Goal: Information Seeking & Learning: Understand process/instructions

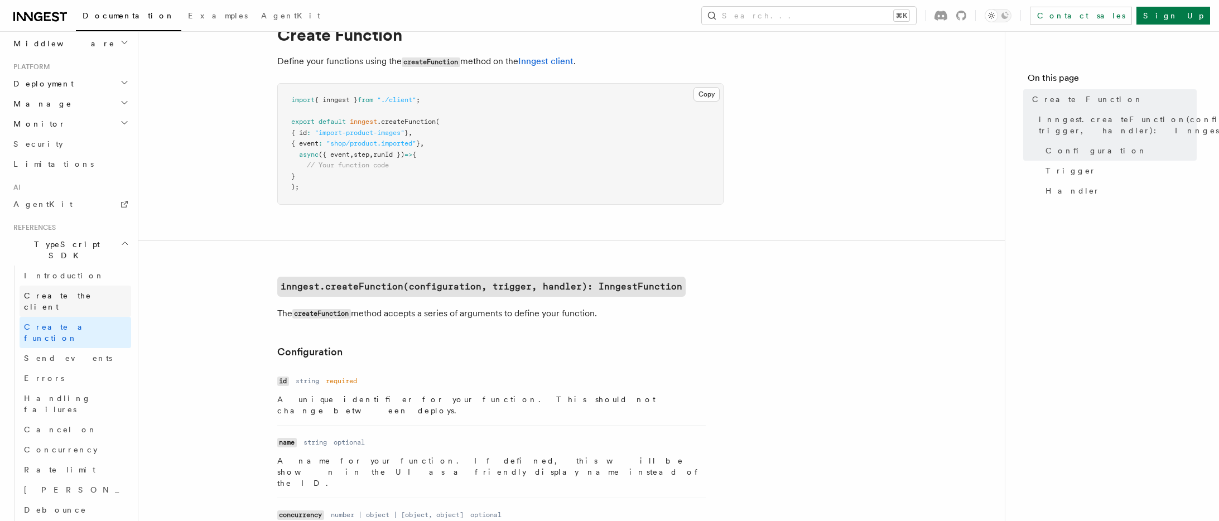
scroll to position [551, 0]
click at [122, 237] on icon "button" at bounding box center [125, 241] width 8 height 9
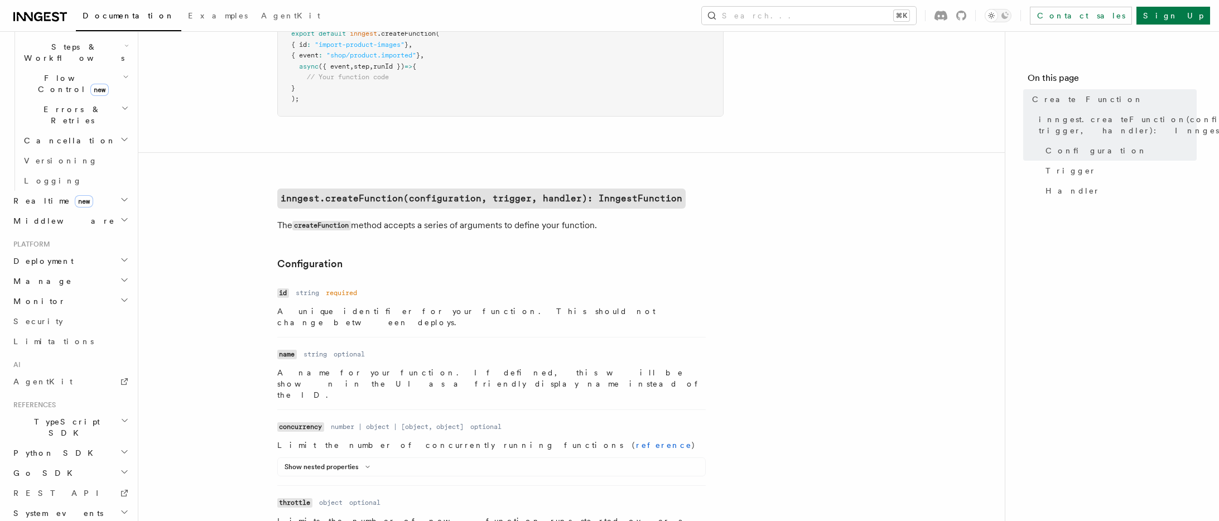
scroll to position [138, 0]
click at [27, 468] on span "Go SDK" at bounding box center [44, 473] width 70 height 11
click at [43, 489] on span "Reference" at bounding box center [55, 493] width 63 height 9
click at [32, 427] on span "Go SDK" at bounding box center [44, 432] width 70 height 11
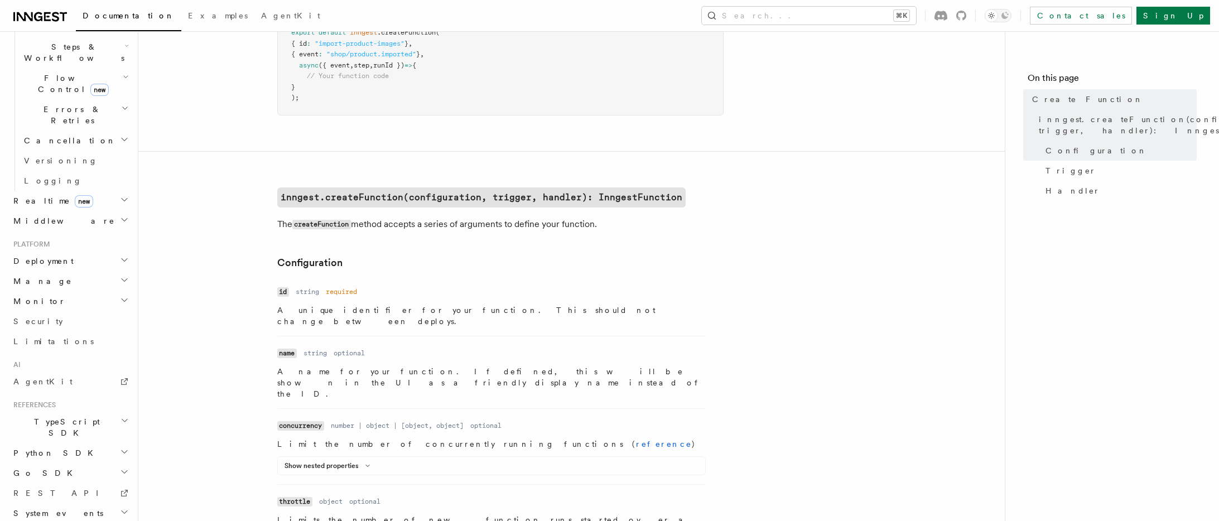
click at [25, 468] on span "Go SDK" at bounding box center [44, 473] width 70 height 11
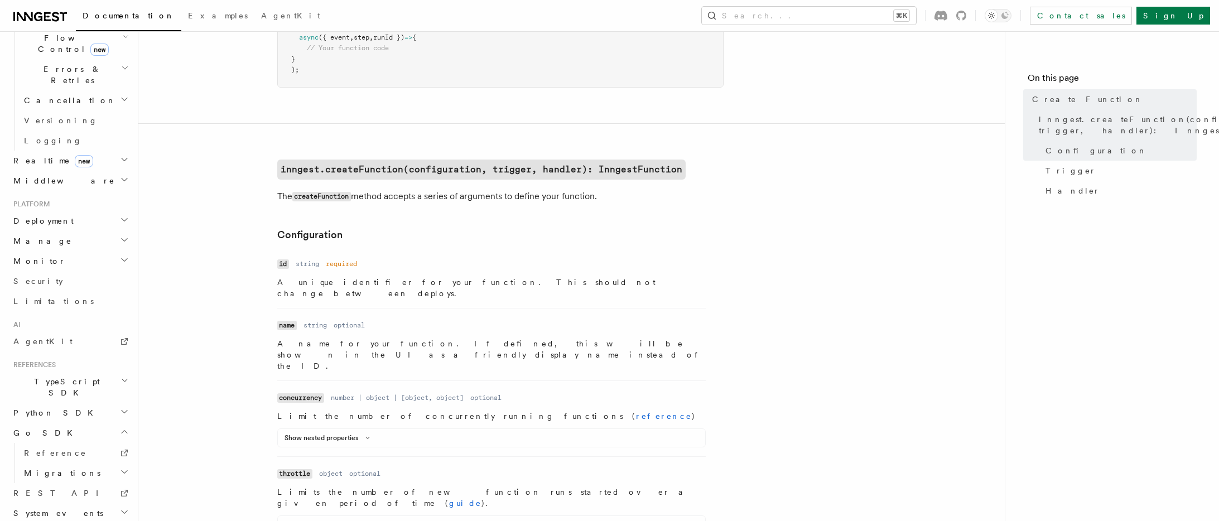
scroll to position [175, 0]
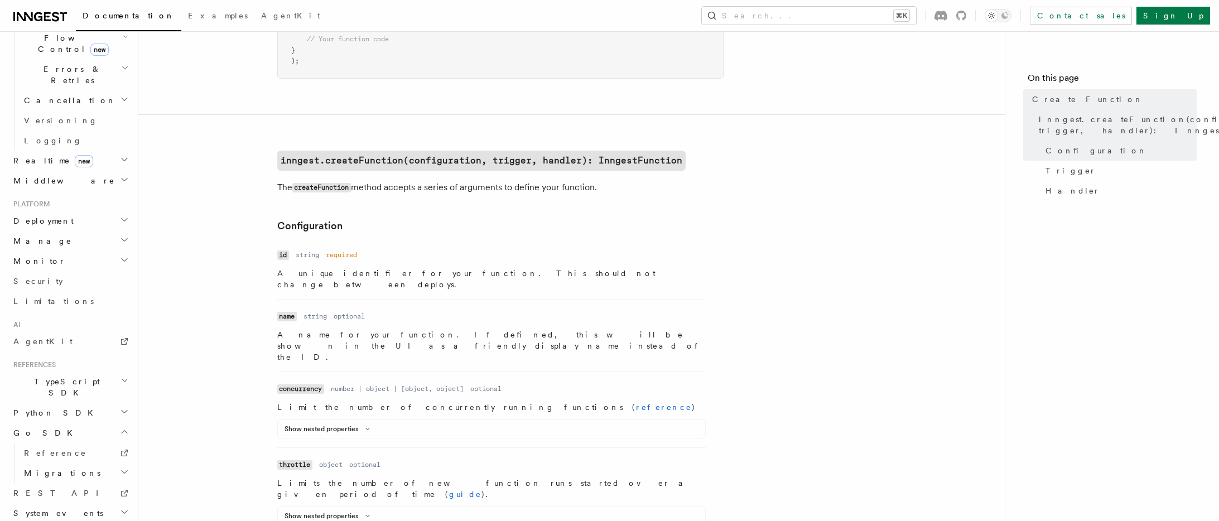
click at [42, 468] on span "Migrations" at bounding box center [60, 473] width 81 height 11
click at [65, 474] on span "v0.8 to v0.11" at bounding box center [68, 484] width 67 height 20
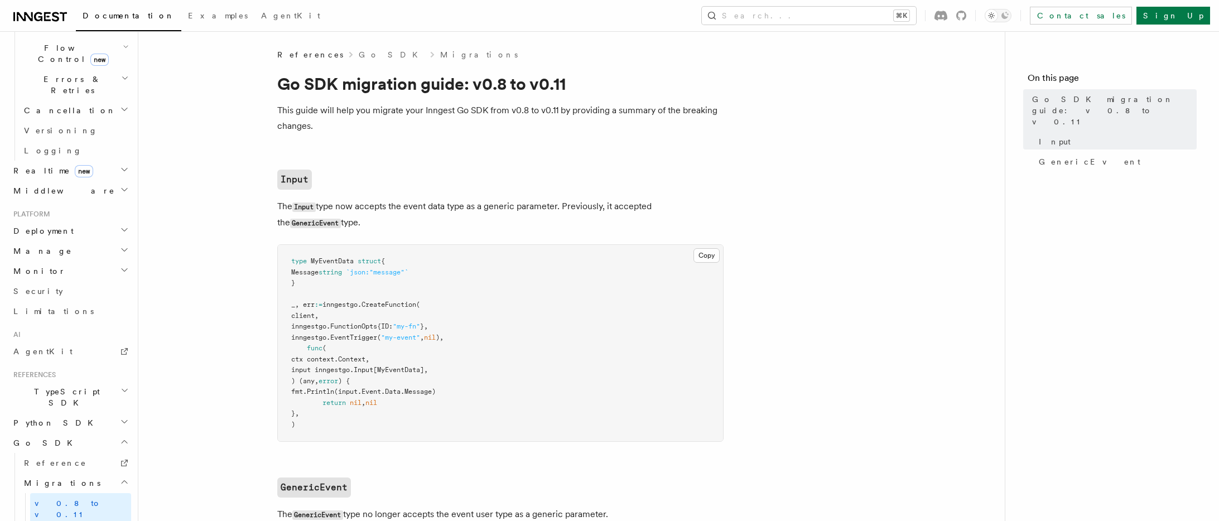
scroll to position [402, 0]
click at [42, 458] on span "Reference" at bounding box center [55, 462] width 63 height 9
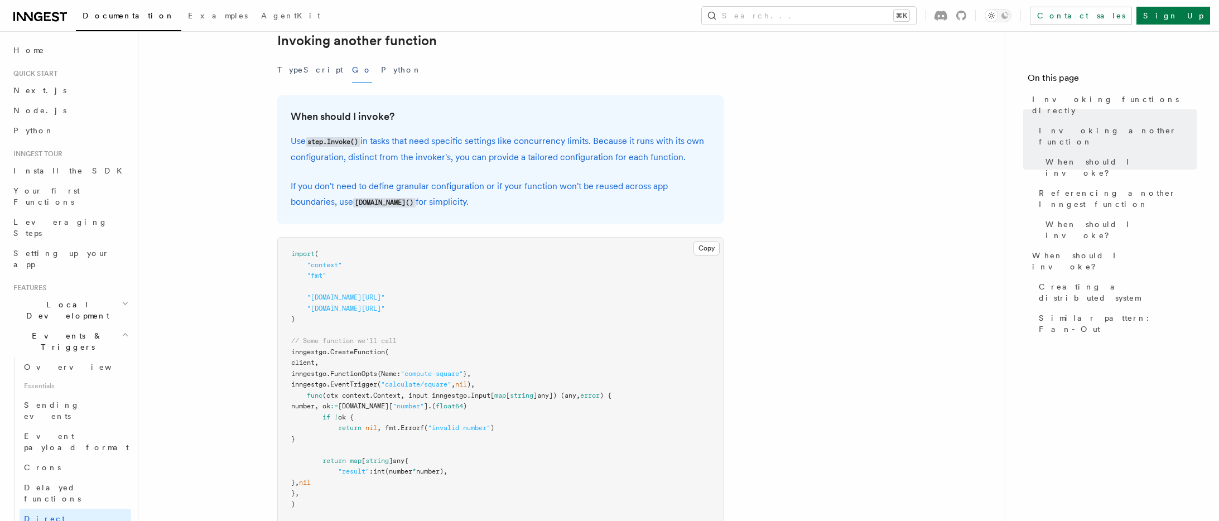
scroll to position [238, 0]
drag, startPoint x: 500, startPoint y: 383, endPoint x: 296, endPoint y: 376, distance: 204.4
click at [296, 376] on pre "import ( "context" "fmt" "[DOMAIN_NAME][URL]" "[DOMAIN_NAME][URL]" ) // Some fu…" at bounding box center [500, 498] width 445 height 523
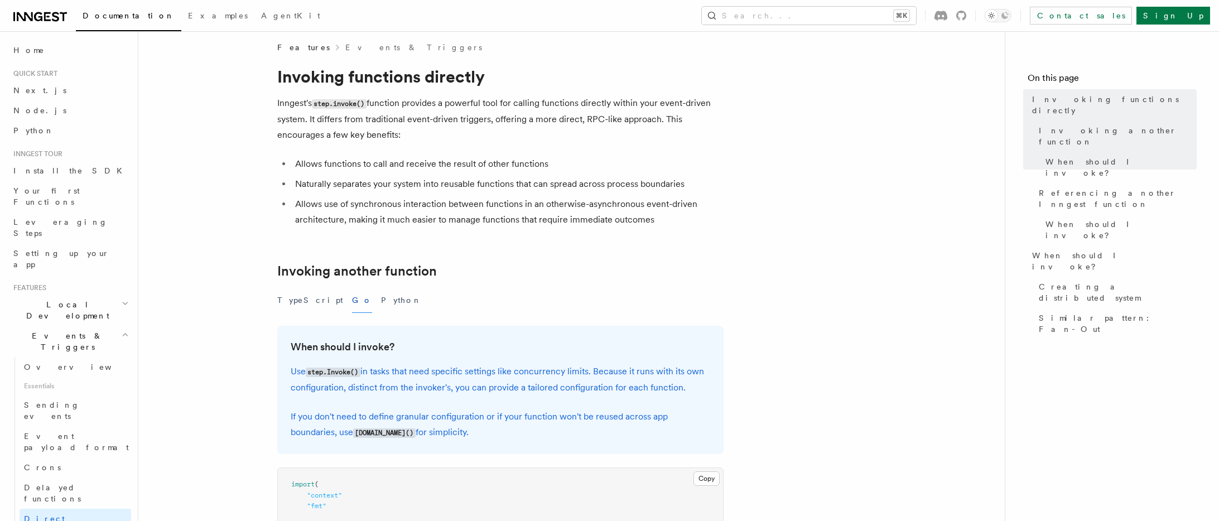
scroll to position [0, 0]
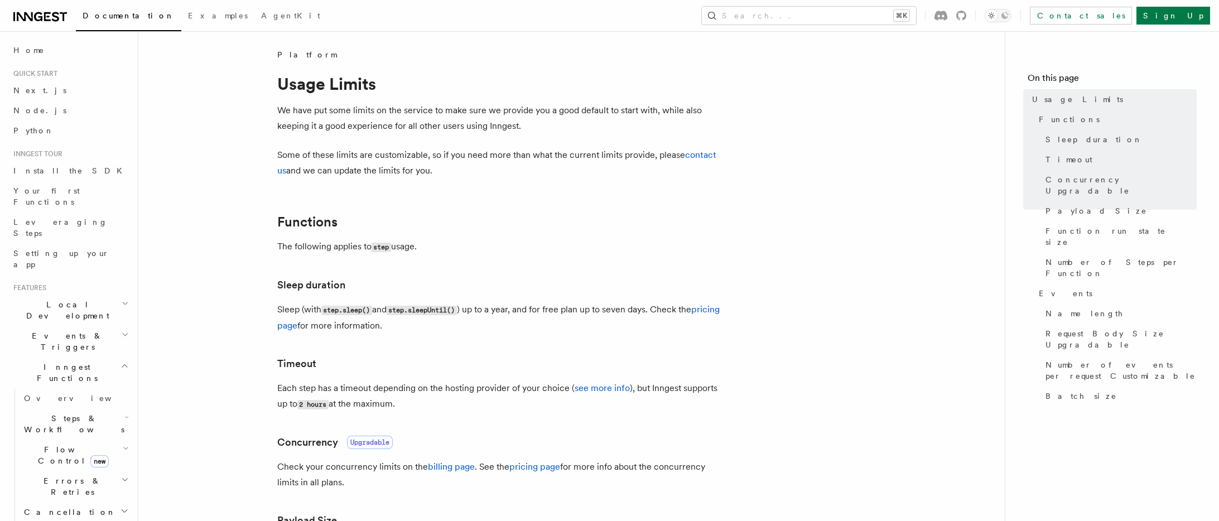
click at [429, 24] on div "Search... ⌘K Contact sales Sign Up" at bounding box center [782, 16] width 857 height 18
